Goal: Transaction & Acquisition: Obtain resource

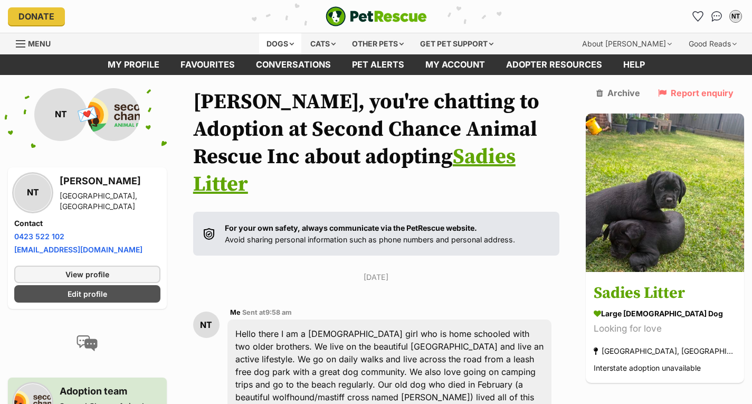
click at [271, 39] on div "Dogs" at bounding box center [280, 43] width 42 height 21
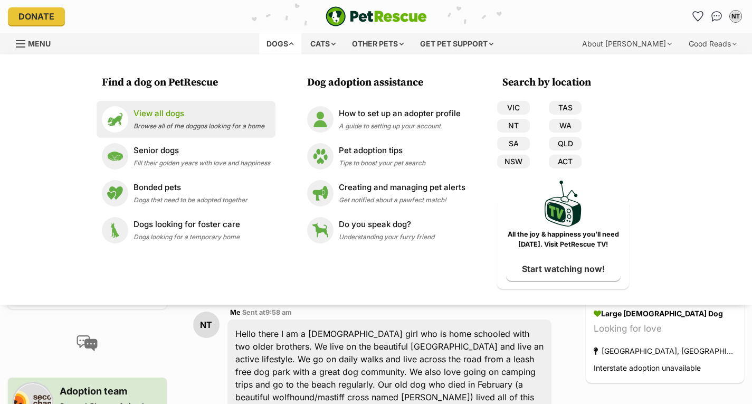
click at [224, 117] on p "View all dogs" at bounding box center [199, 114] width 131 height 12
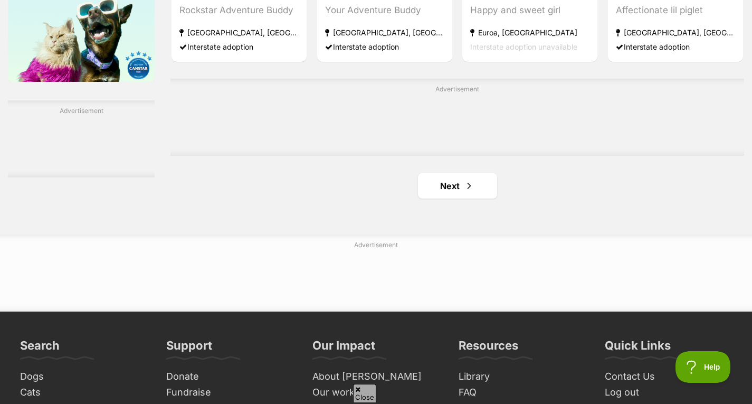
scroll to position [1745, 0]
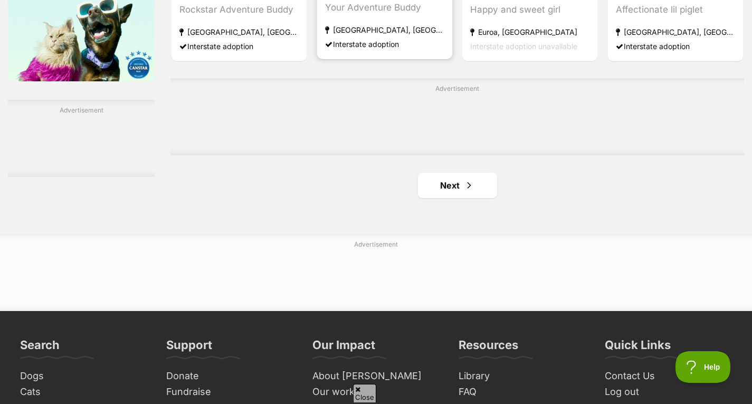
click at [438, 20] on section "medium female Dog Your Adventure Buddy Bellevue Hill, NSW Interstate adoption" at bounding box center [384, 15] width 119 height 71
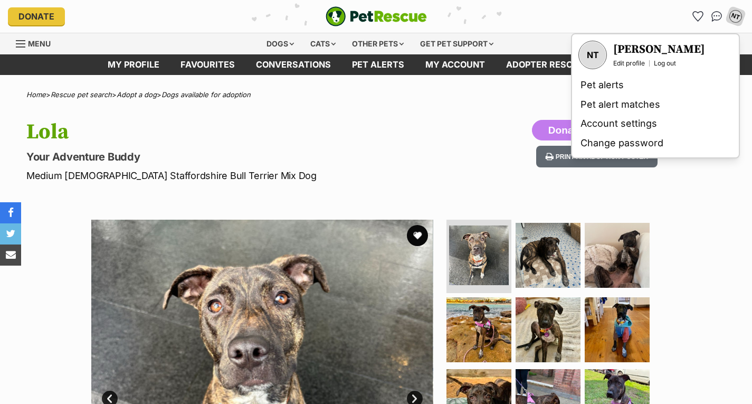
click at [346, 146] on hgroup "Lola Your Adventure Buddy Medium Female Staffordshire Bull Terrier Mix Dog" at bounding box center [242, 151] width 432 height 63
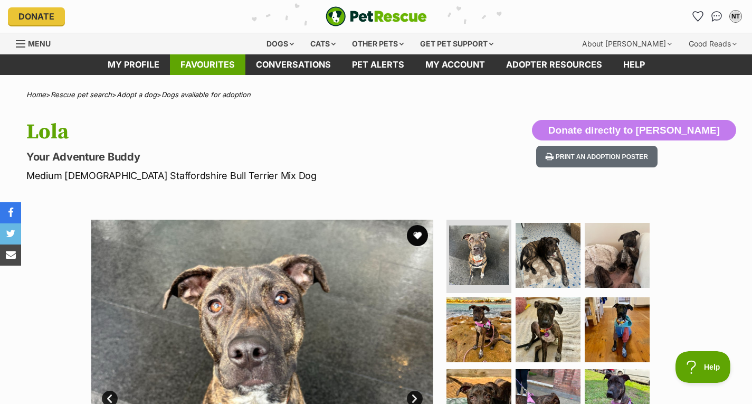
click at [194, 73] on link "Favourites" at bounding box center [208, 64] width 76 height 21
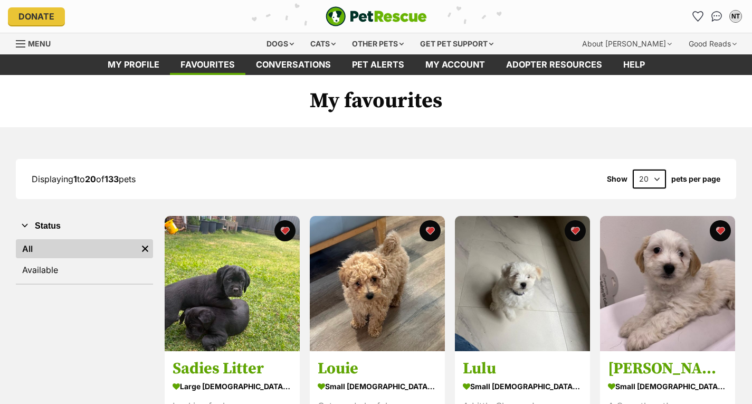
click at [250, 253] on img at bounding box center [232, 283] width 135 height 135
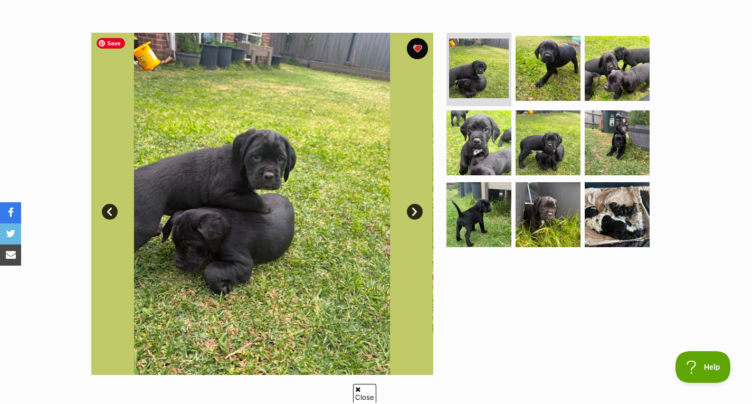
click at [291, 312] on img at bounding box center [262, 204] width 342 height 342
click at [419, 214] on link "Next" at bounding box center [415, 212] width 16 height 16
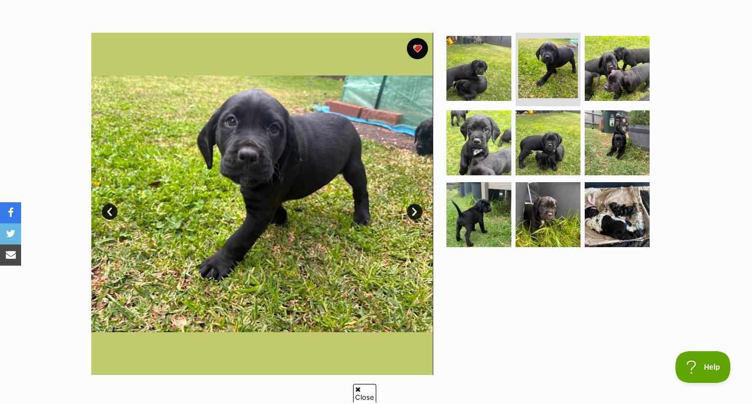
click at [419, 214] on link "Next" at bounding box center [415, 212] width 16 height 16
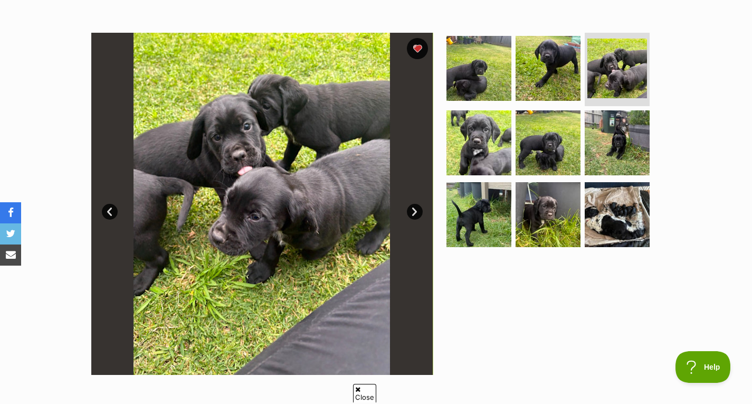
click at [419, 214] on link "Next" at bounding box center [415, 212] width 16 height 16
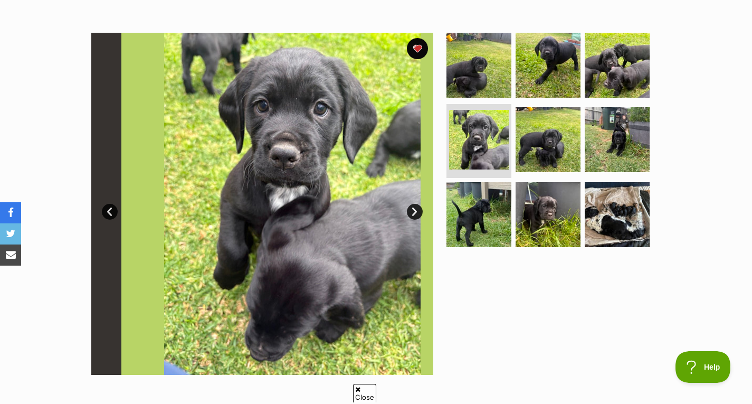
click at [419, 214] on link "Next" at bounding box center [415, 212] width 16 height 16
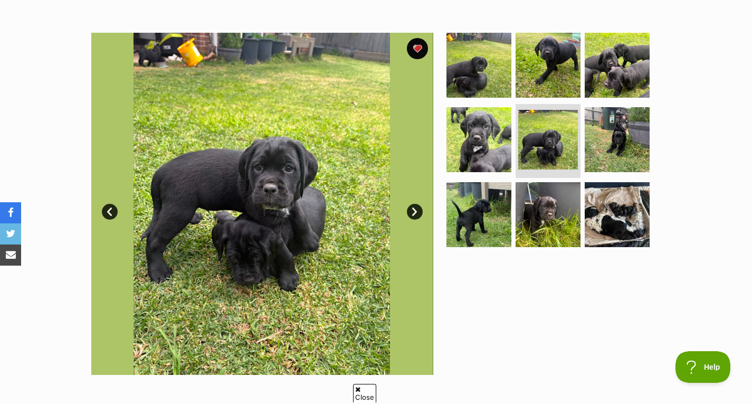
click at [419, 214] on link "Next" at bounding box center [415, 212] width 16 height 16
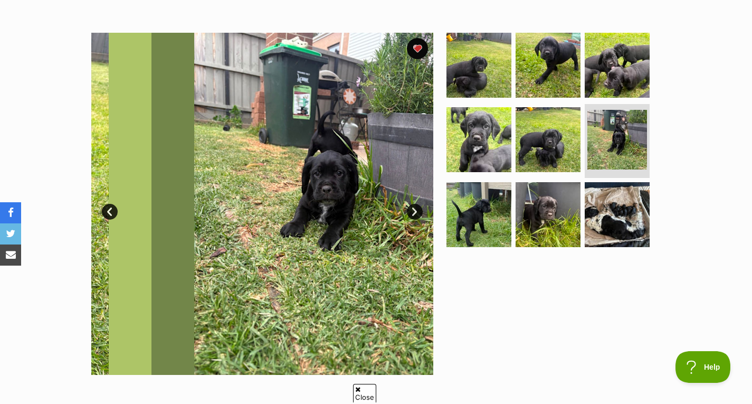
click at [419, 214] on link "Next" at bounding box center [415, 212] width 16 height 16
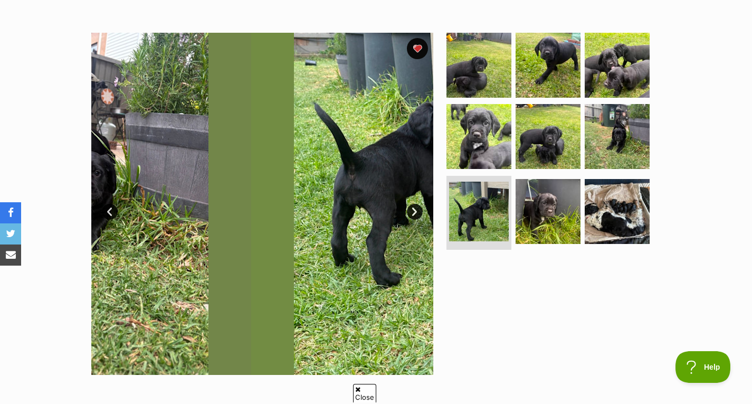
click at [419, 214] on link "Next" at bounding box center [415, 212] width 16 height 16
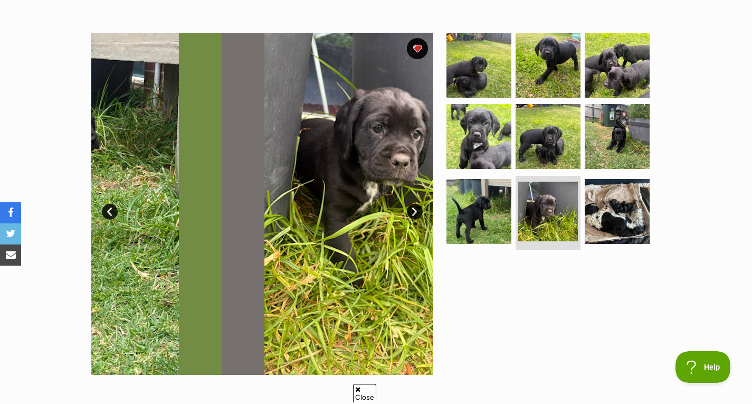
click at [419, 214] on link "Next" at bounding box center [415, 212] width 16 height 16
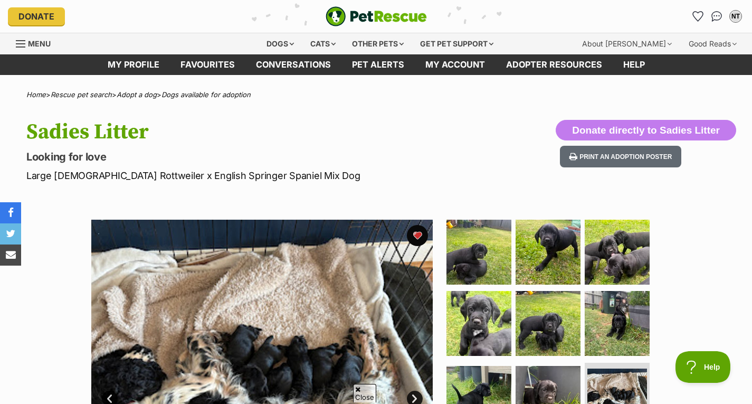
scroll to position [171, 0]
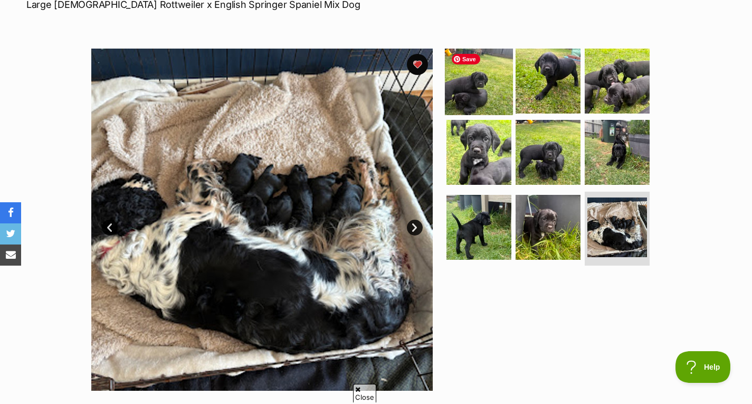
click at [463, 78] on img at bounding box center [479, 80] width 68 height 68
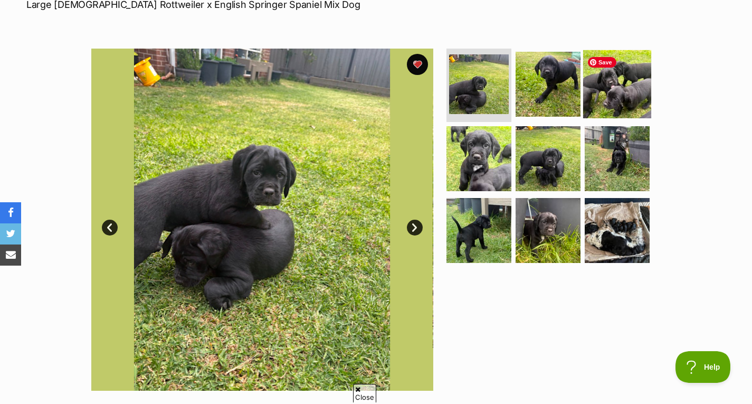
scroll to position [0, 0]
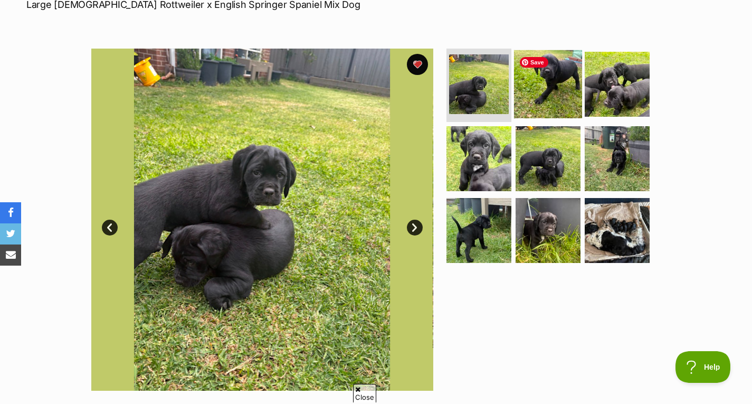
click at [556, 83] on img at bounding box center [548, 84] width 68 height 68
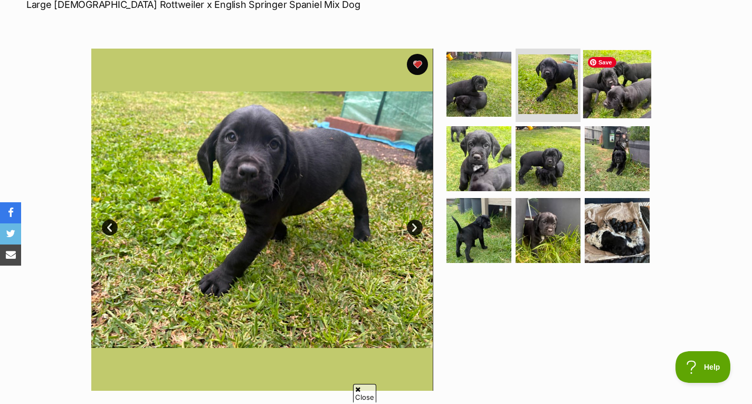
click at [623, 96] on img at bounding box center [618, 84] width 68 height 68
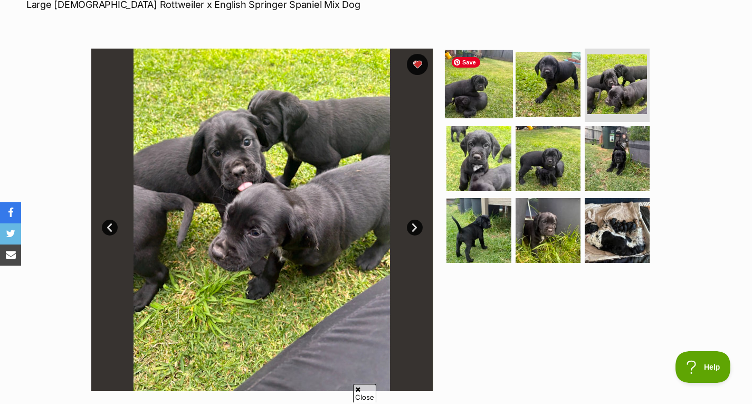
click at [462, 100] on img at bounding box center [479, 84] width 68 height 68
